Goal: Check status: Check status

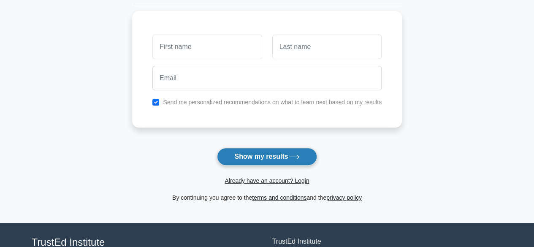
scroll to position [127, 0]
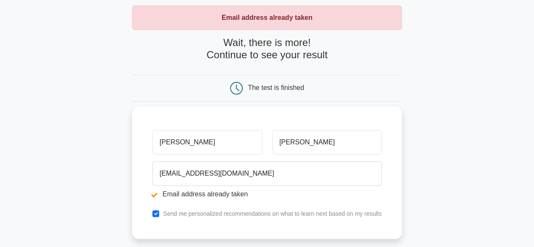
scroll to position [127, 0]
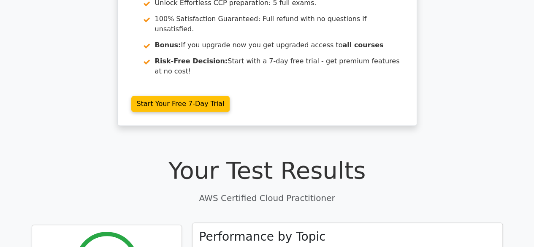
scroll to position [169, 0]
